Goal: Task Accomplishment & Management: Use online tool/utility

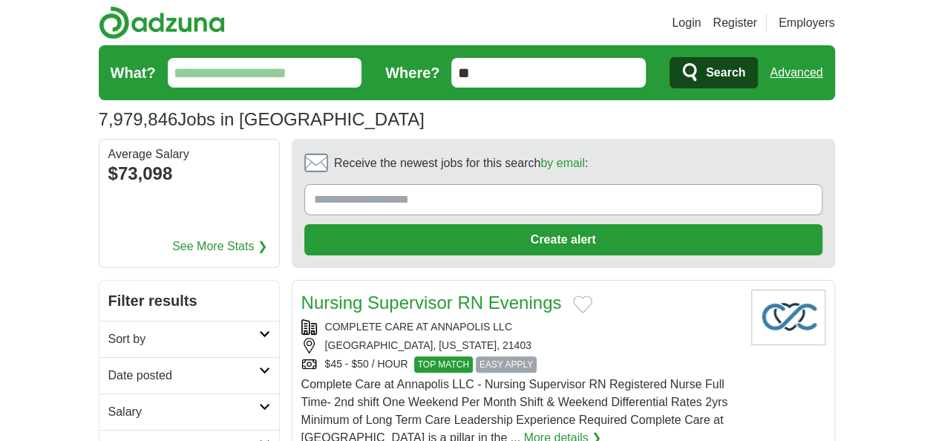
click at [201, 67] on input "What?" at bounding box center [265, 73] width 195 height 30
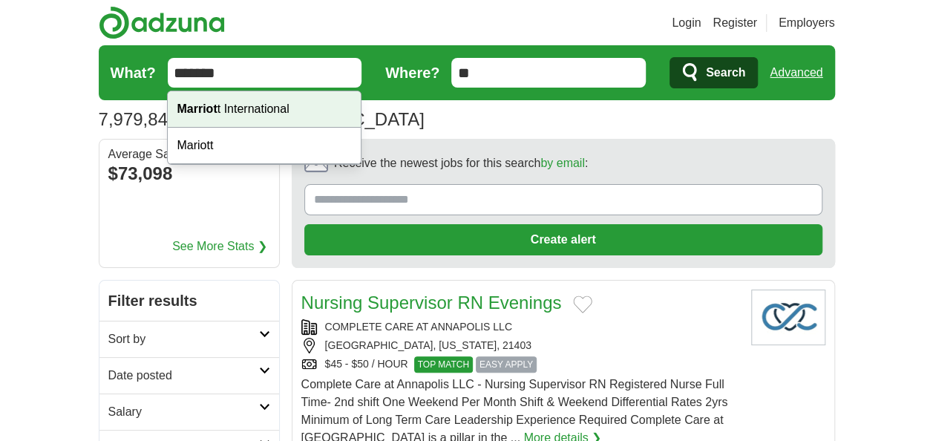
click at [201, 108] on strong "Marriot" at bounding box center [197, 108] width 40 height 13
type input "**********"
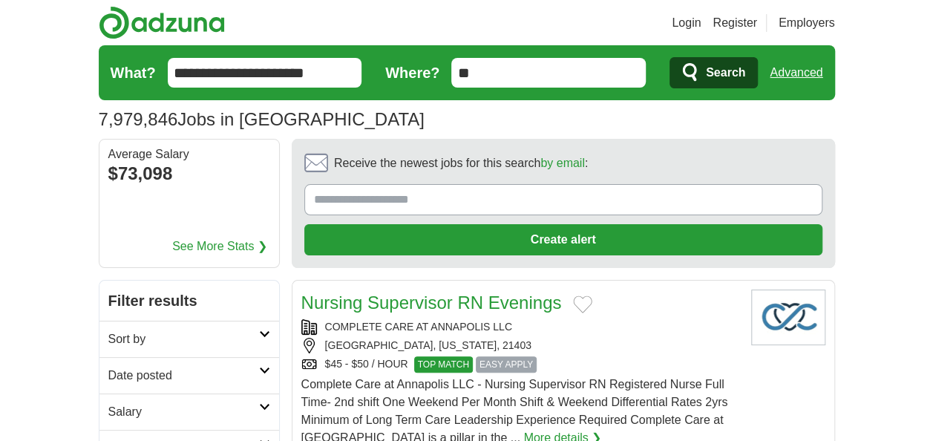
click at [481, 71] on input "**" at bounding box center [548, 73] width 195 height 30
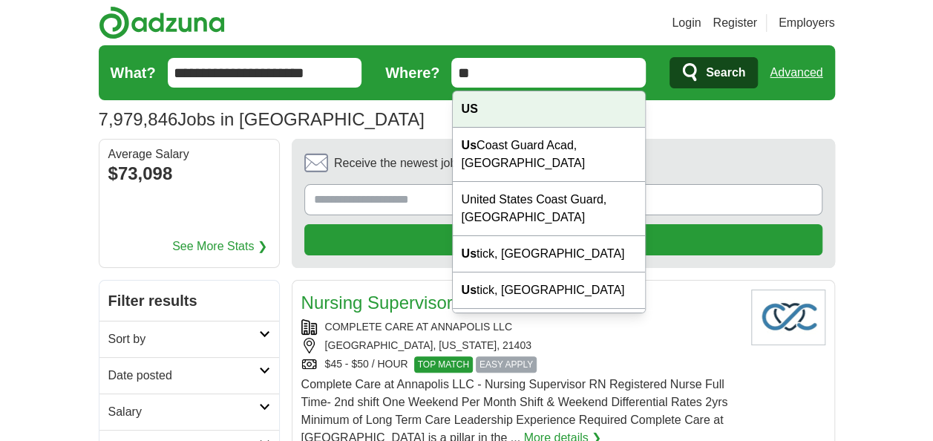
click at [479, 105] on div "US" at bounding box center [549, 109] width 193 height 36
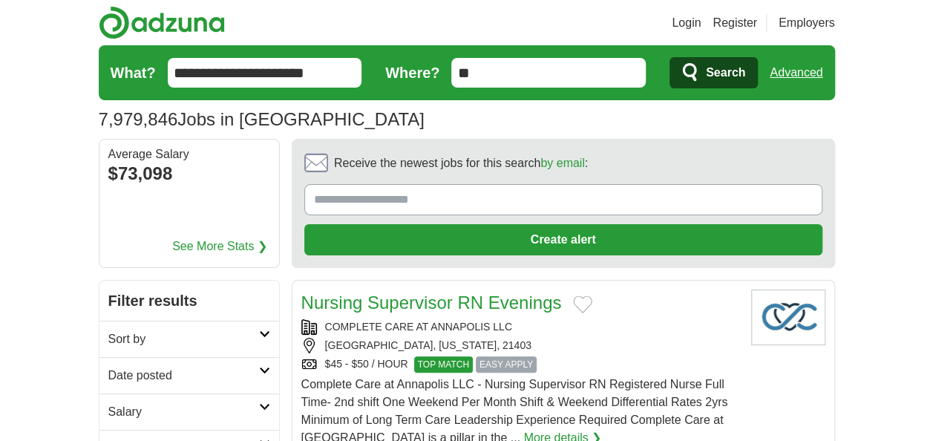
click at [717, 73] on span "Search" at bounding box center [725, 73] width 39 height 30
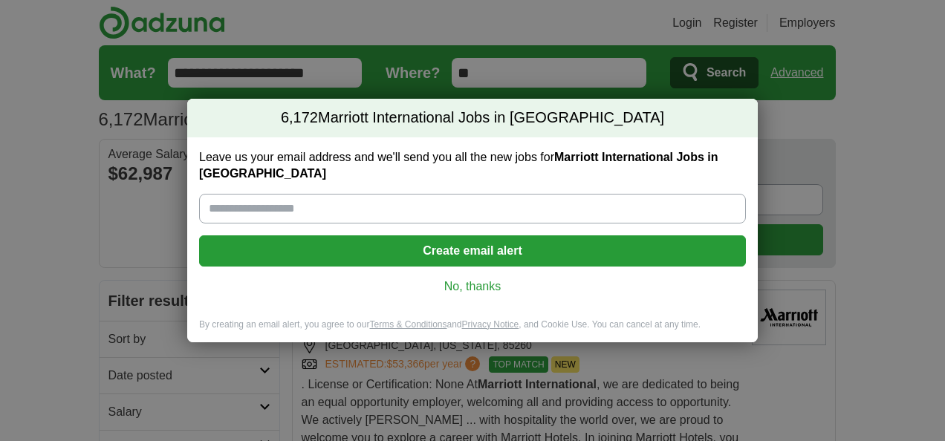
click at [484, 278] on link "No, thanks" at bounding box center [472, 286] width 523 height 16
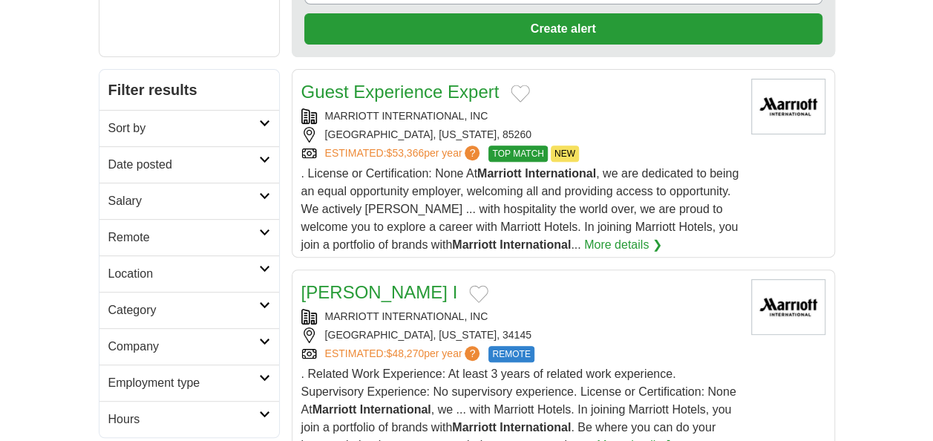
scroll to position [223, 0]
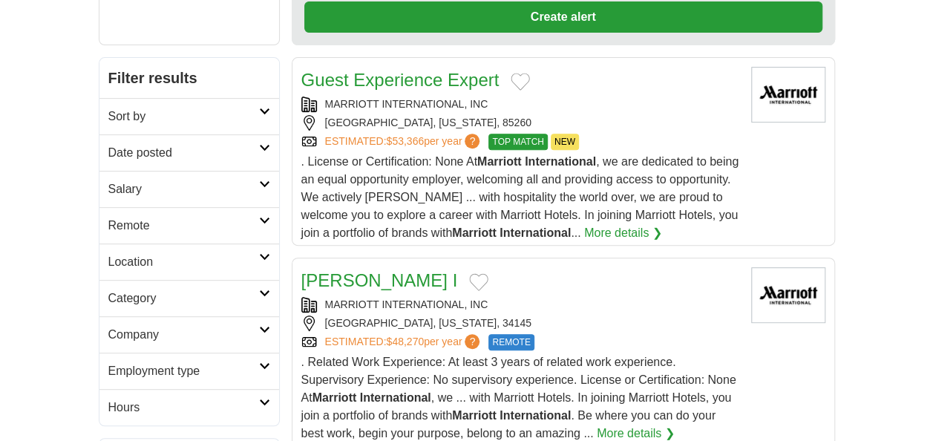
click at [235, 258] on h2 "Location" at bounding box center [183, 262] width 151 height 18
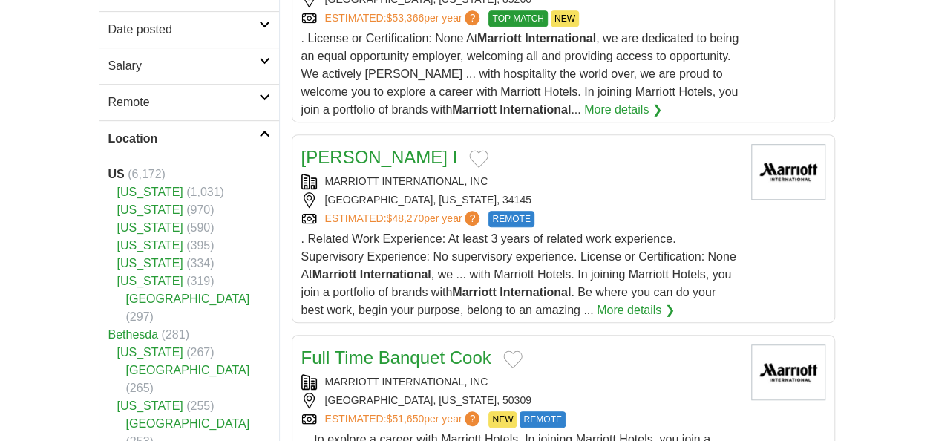
scroll to position [371, 0]
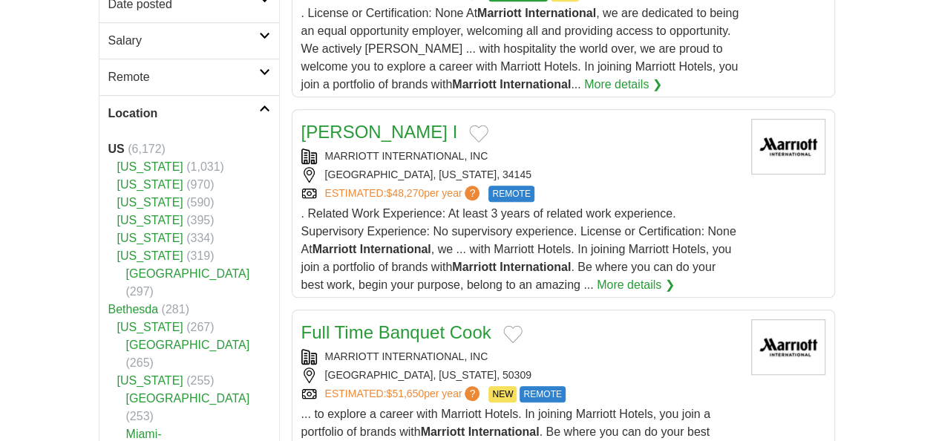
click at [186, 237] on span "(334)" at bounding box center [199, 238] width 27 height 13
click at [149, 233] on link "[US_STATE]" at bounding box center [150, 238] width 66 height 13
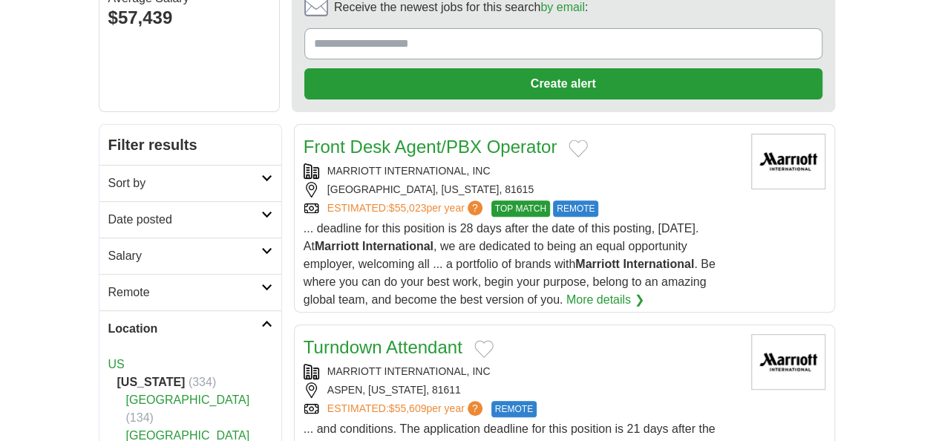
scroll to position [223, 0]
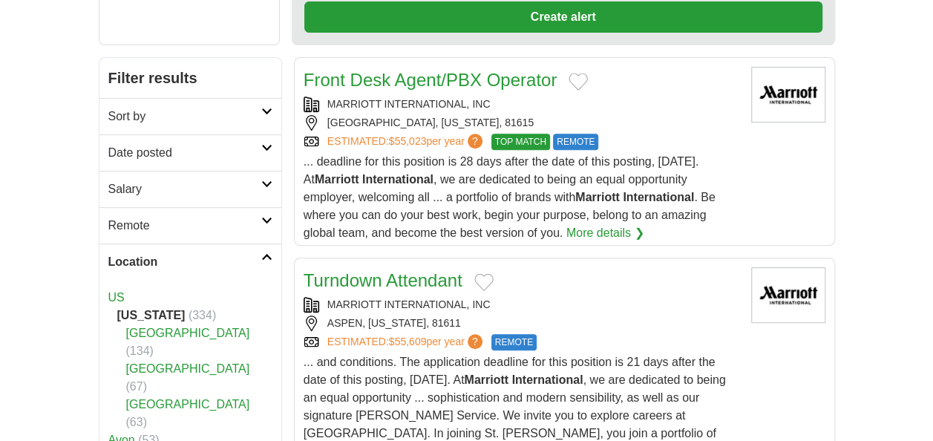
click at [155, 214] on link "Remote" at bounding box center [191, 225] width 182 height 36
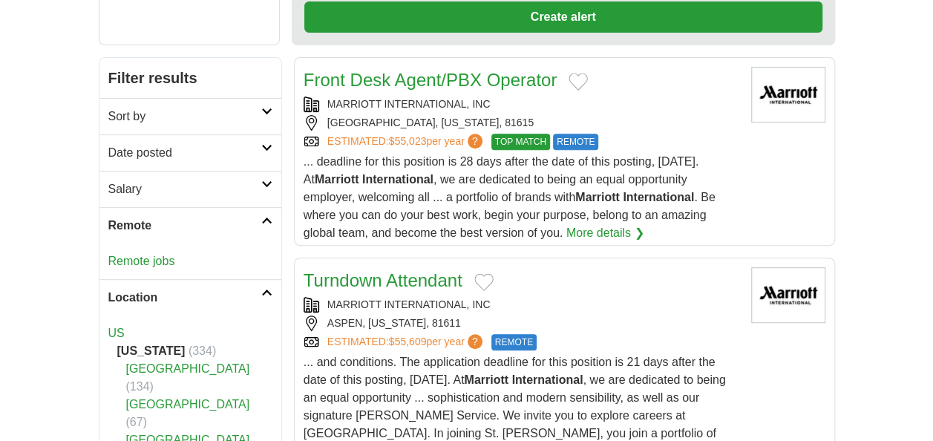
click at [161, 255] on link "Remote jobs" at bounding box center [141, 261] width 67 height 13
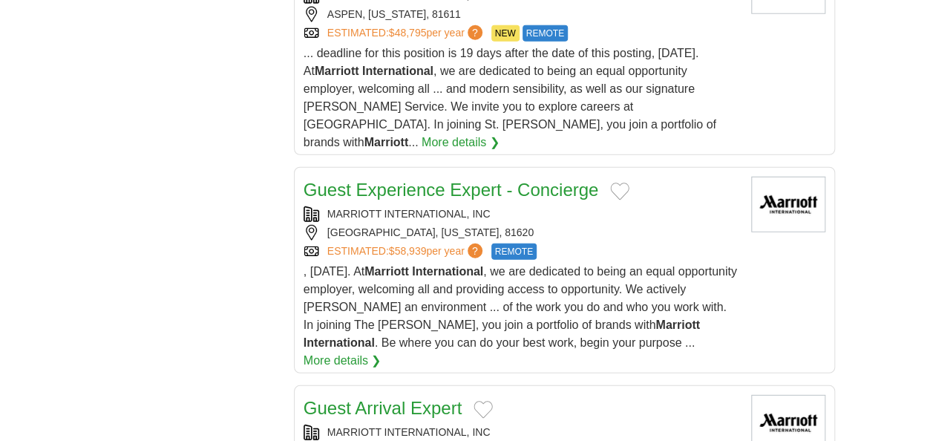
scroll to position [1931, 0]
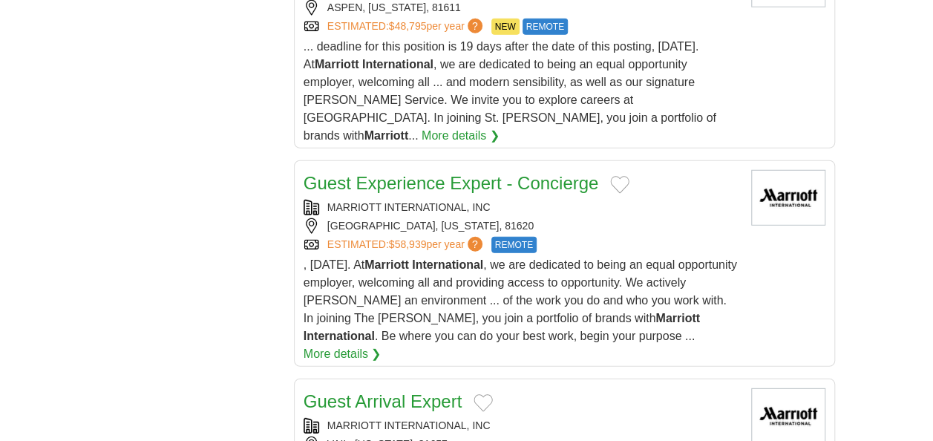
click at [409, 258] on strong "Marriott" at bounding box center [387, 264] width 45 height 13
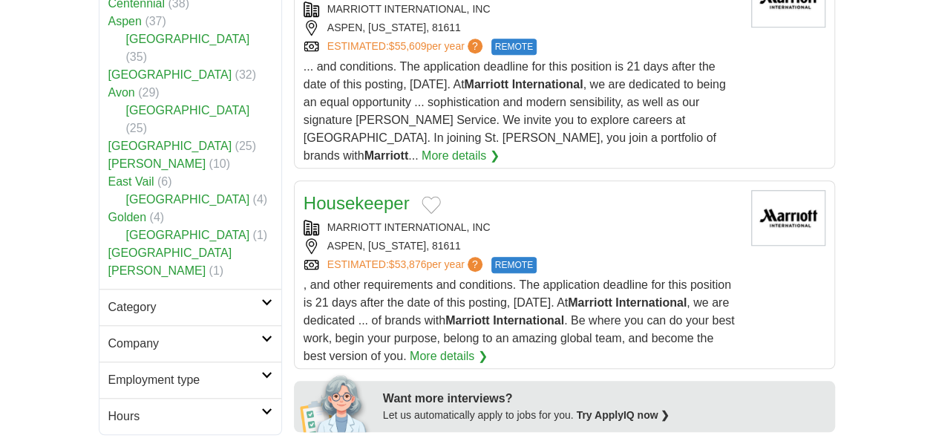
scroll to position [371, 0]
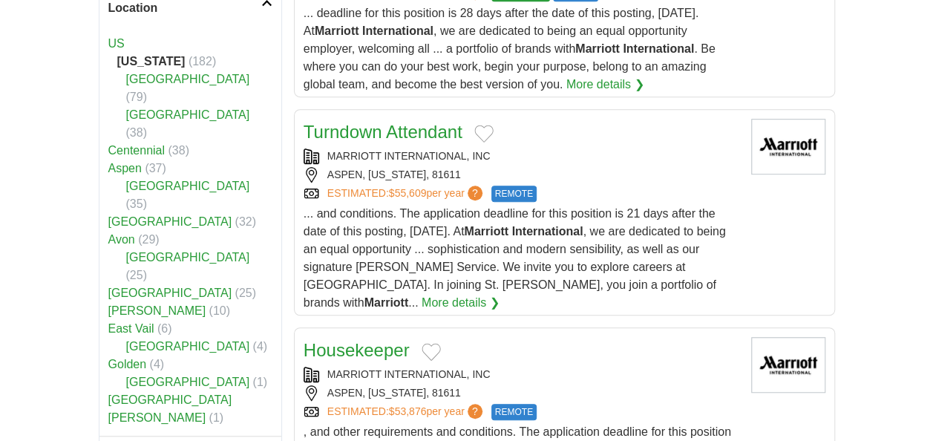
click at [137, 358] on link "Golden" at bounding box center [127, 364] width 39 height 13
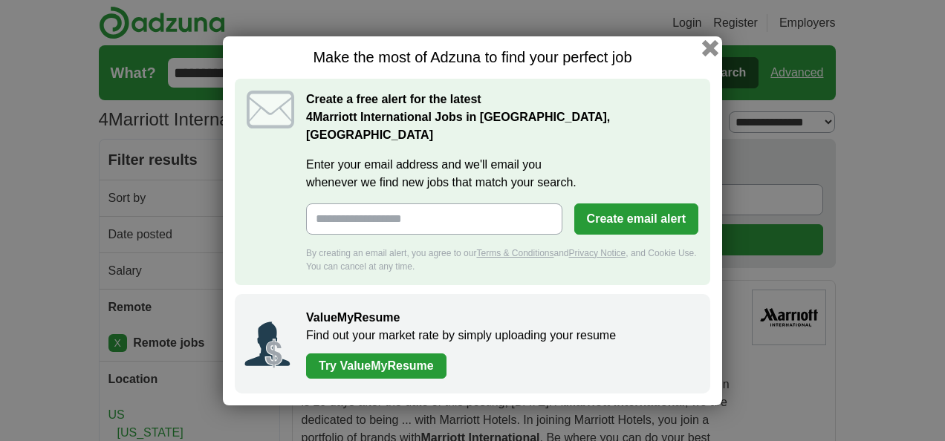
click at [712, 56] on button "button" at bounding box center [710, 47] width 16 height 16
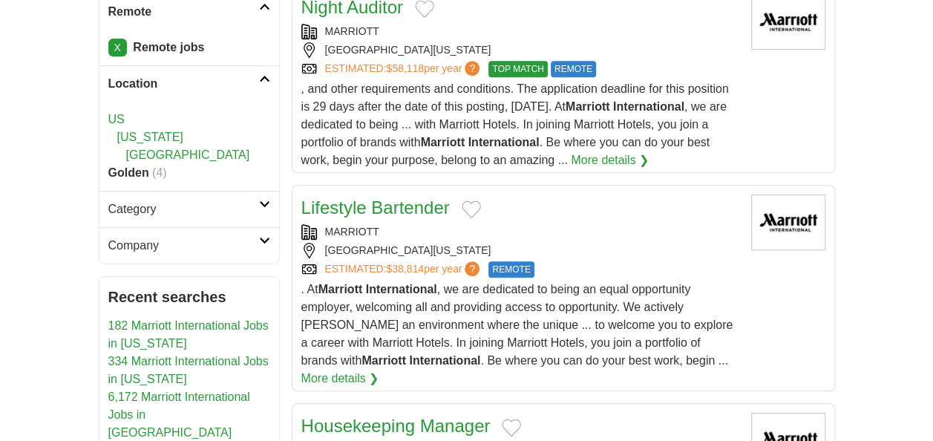
scroll to position [297, 0]
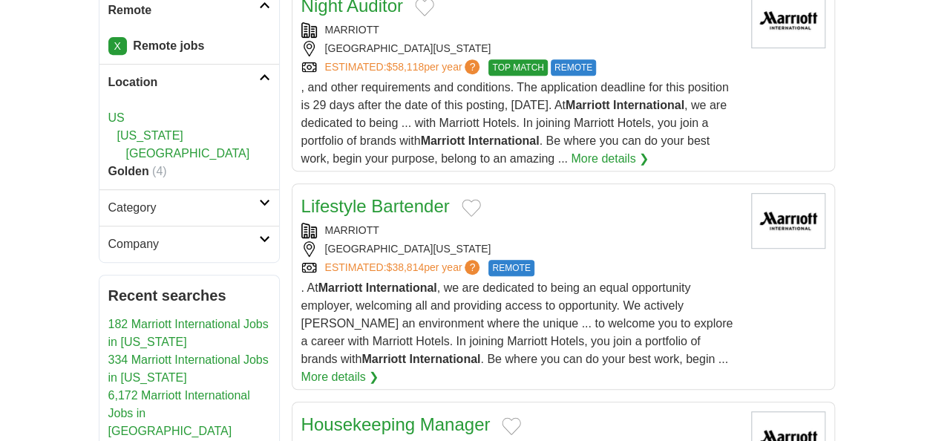
click at [139, 132] on link "[US_STATE]" at bounding box center [150, 135] width 66 height 13
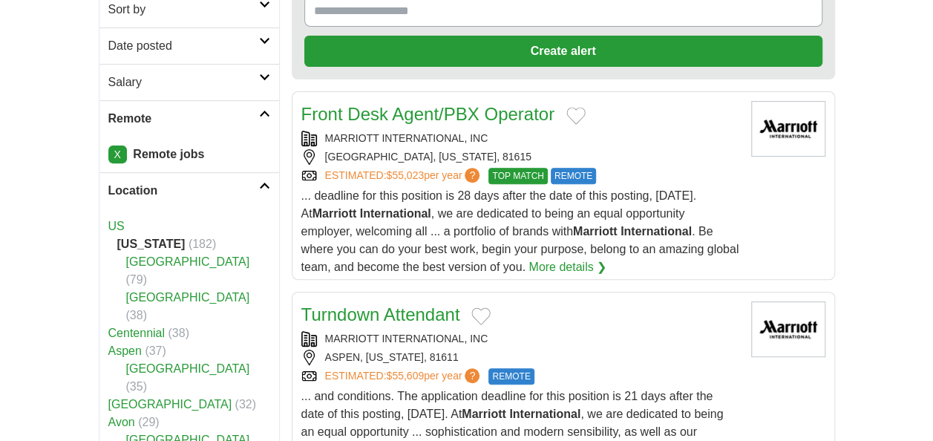
scroll to position [223, 0]
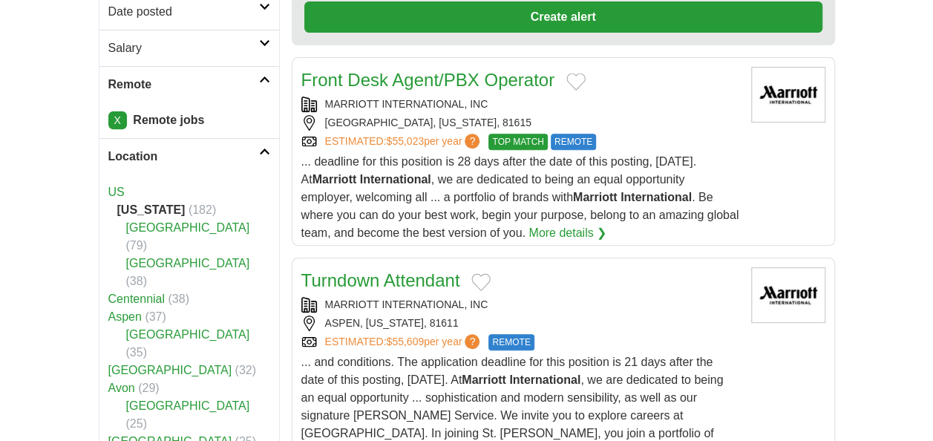
click at [144, 208] on strong "[US_STATE]" at bounding box center [151, 209] width 68 height 13
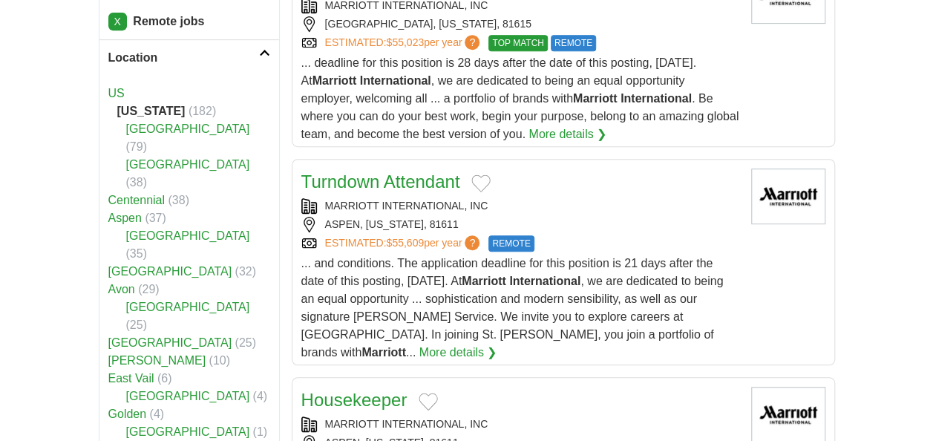
scroll to position [371, 0]
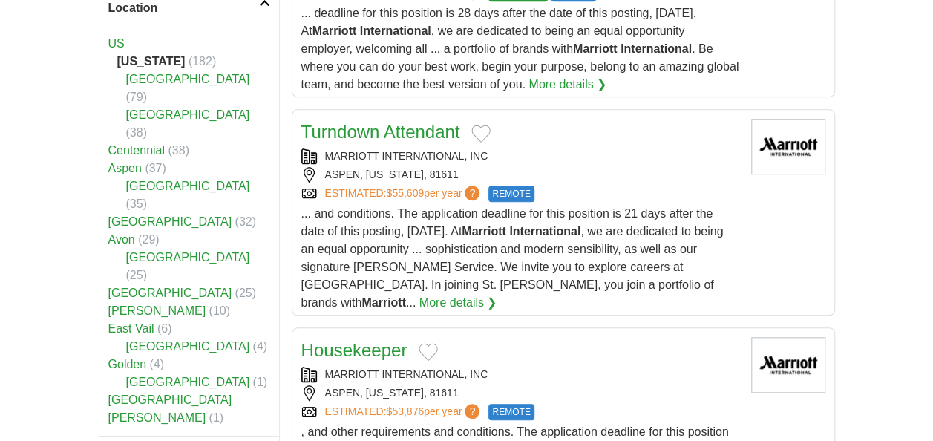
click at [146, 251] on link "[GEOGRAPHIC_DATA]" at bounding box center [188, 257] width 124 height 13
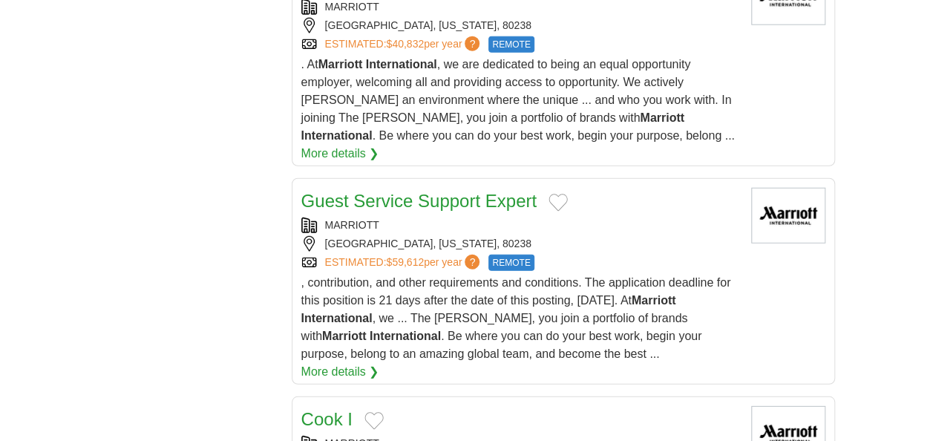
scroll to position [1931, 0]
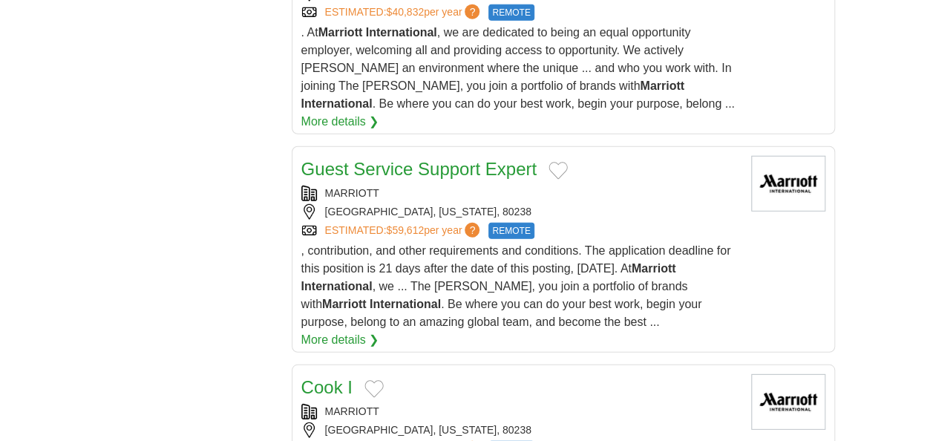
click at [382, 159] on link "Guest Service Support Expert" at bounding box center [418, 169] width 235 height 20
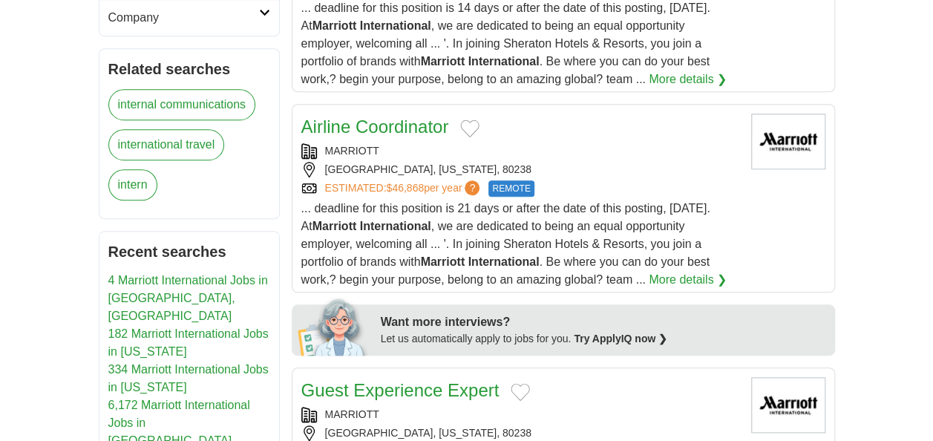
scroll to position [594, 0]
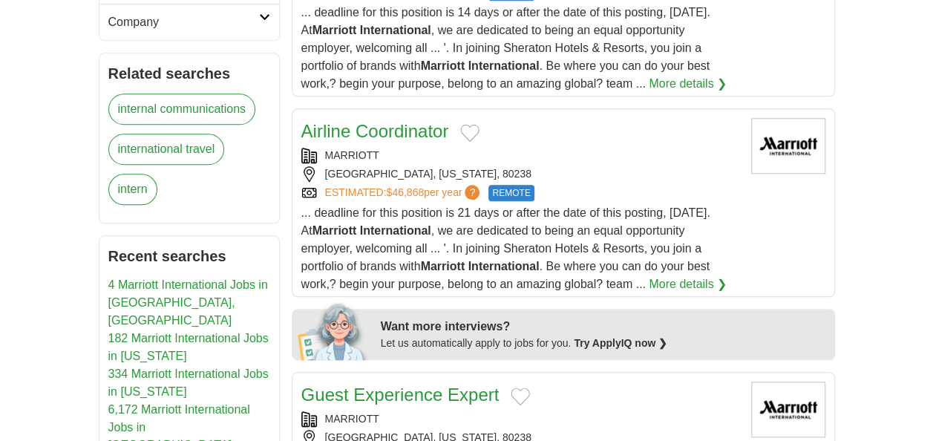
click at [398, 121] on link "Airline Coordinator" at bounding box center [375, 131] width 148 height 20
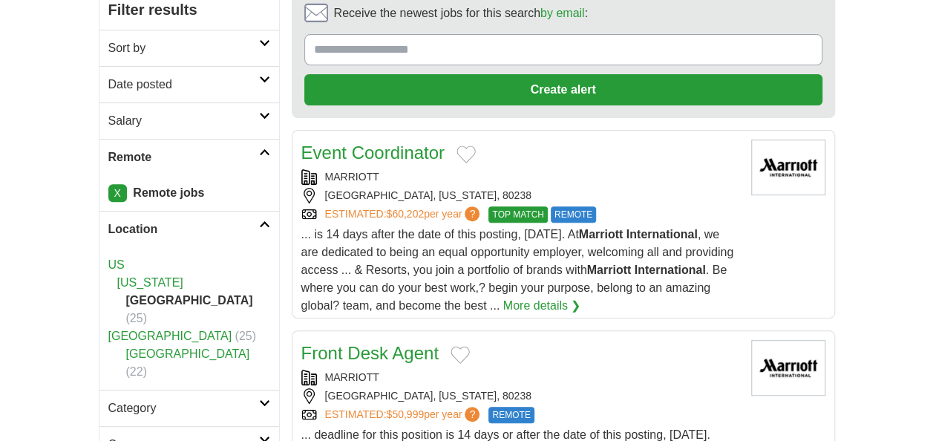
scroll to position [149, 0]
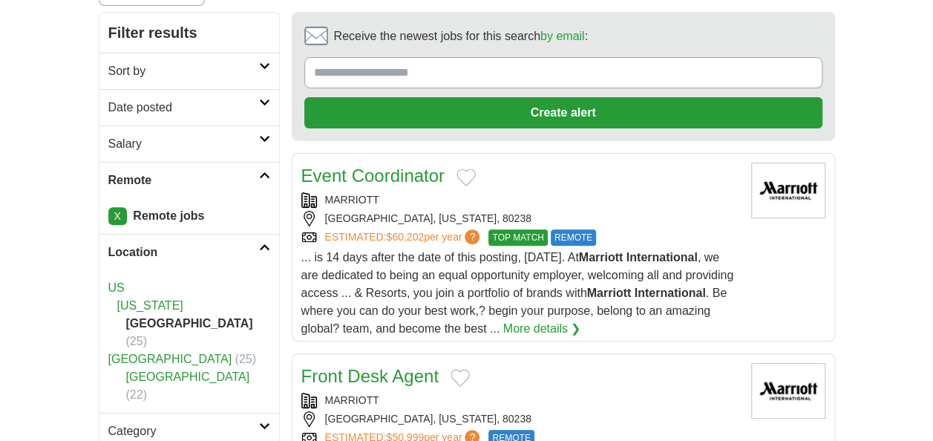
click at [150, 172] on h2 "Remote" at bounding box center [183, 181] width 151 height 18
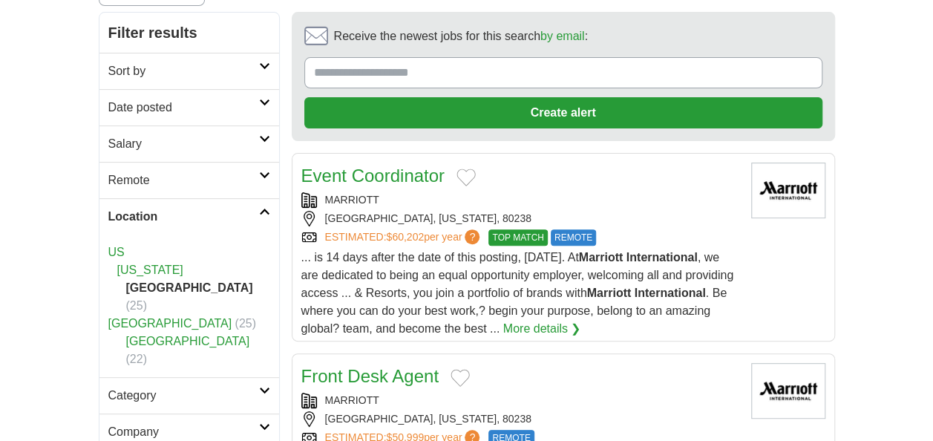
click at [141, 172] on h2 "Remote" at bounding box center [183, 181] width 151 height 18
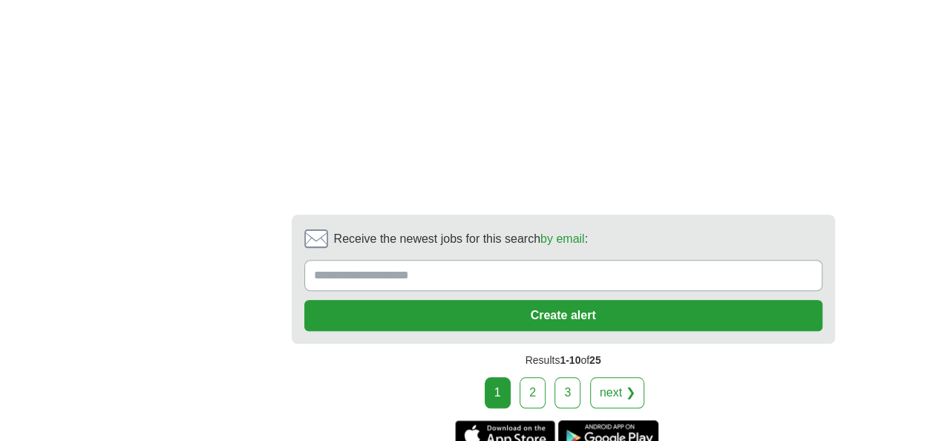
scroll to position [3267, 0]
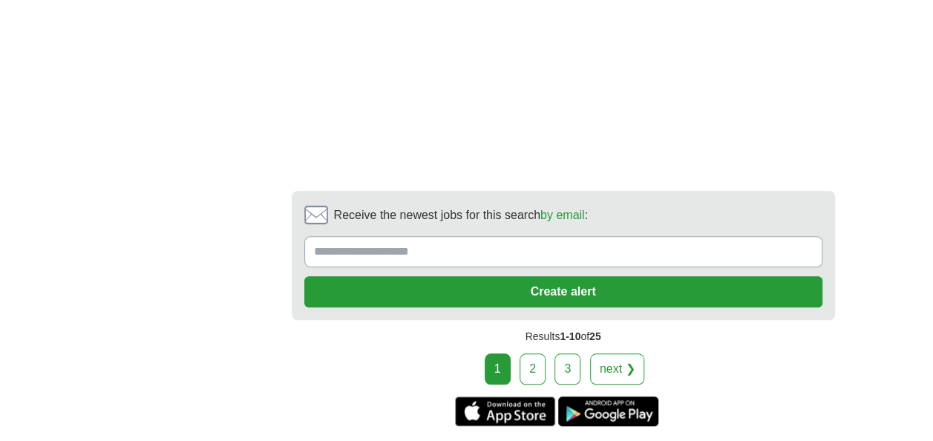
click at [535, 353] on link "2" at bounding box center [533, 368] width 26 height 31
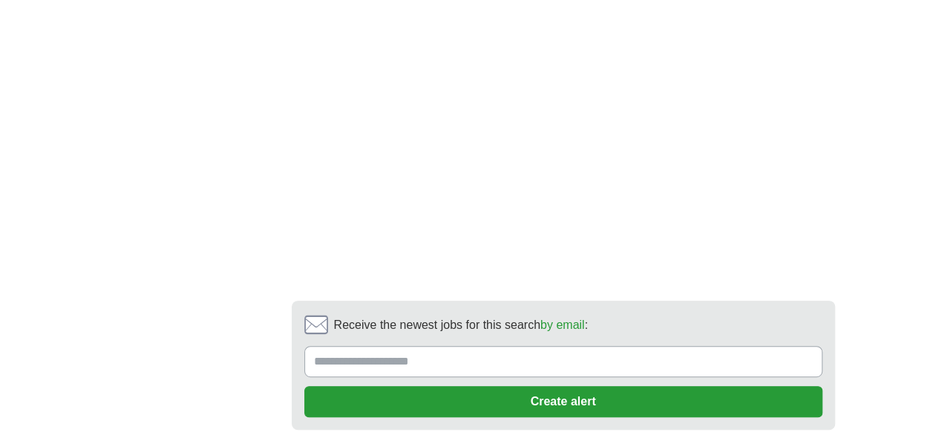
scroll to position [3044, 0]
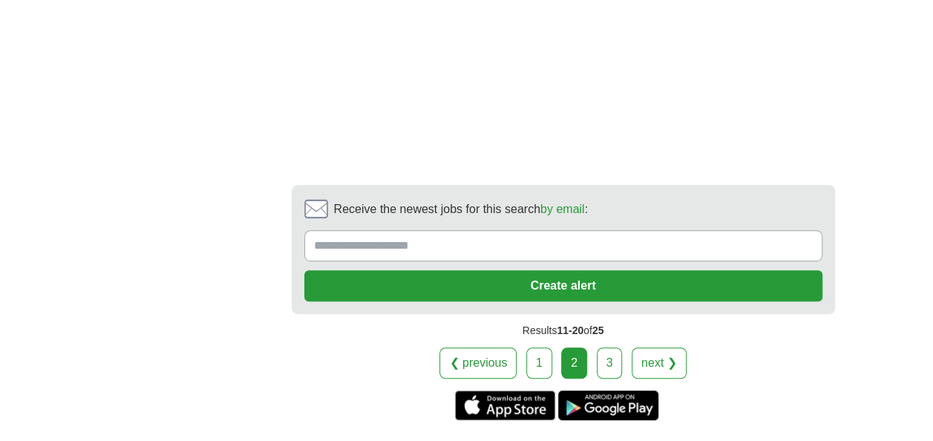
click at [608, 348] on link "3" at bounding box center [610, 363] width 26 height 31
